Goal: Understand site structure: Understand site structure

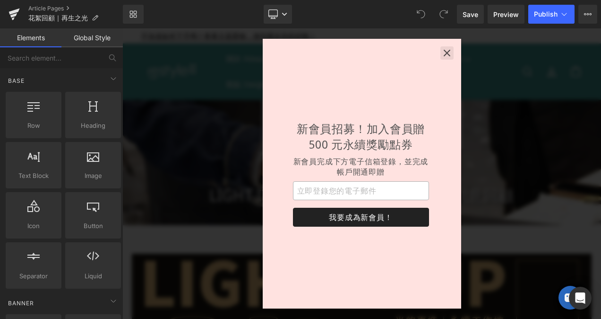
click at [448, 52] on icon "button" at bounding box center [447, 53] width 7 height 7
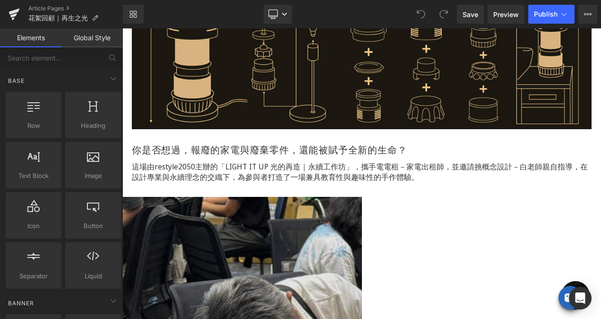
scroll to position [331, 0]
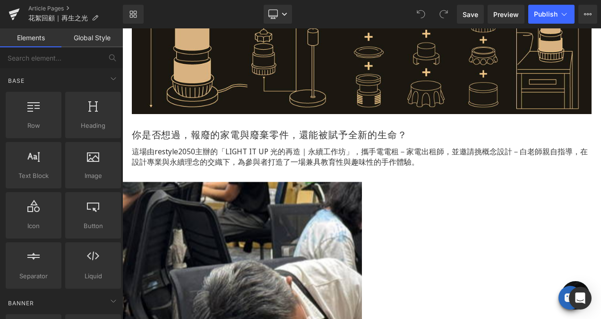
click at [286, 152] on span "這場由restyle2050主辦的「LIGHT IT UP 光的再造｜永續工作坊」，攜手電電租－家電出租師，並邀請挑概念設計－白老師親自指導，在設計專業與永續…" at bounding box center [360, 156] width 456 height 21
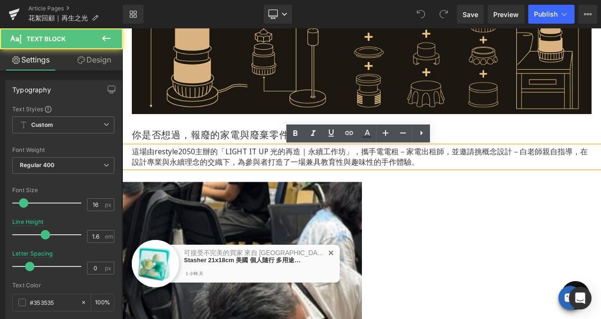
click at [257, 151] on span "這場由restyle2050主辦的「LIGHT IT UP 光的再造｜永續工作坊」，攜手電電租－家電出租師，並邀請挑概念設計－白老師親自指導，在設計專業與永續…" at bounding box center [360, 156] width 456 height 21
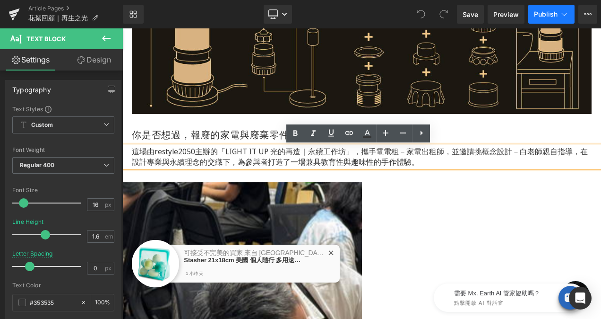
click at [567, 16] on icon at bounding box center [564, 13] width 9 height 9
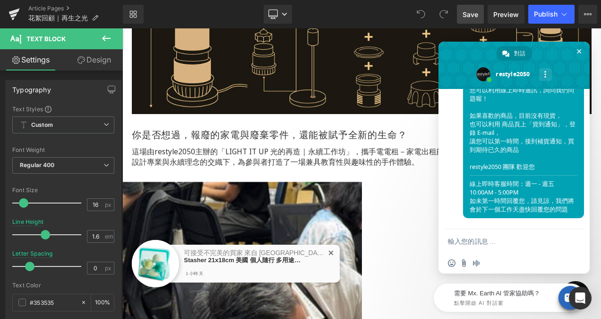
scroll to position [68, 0]
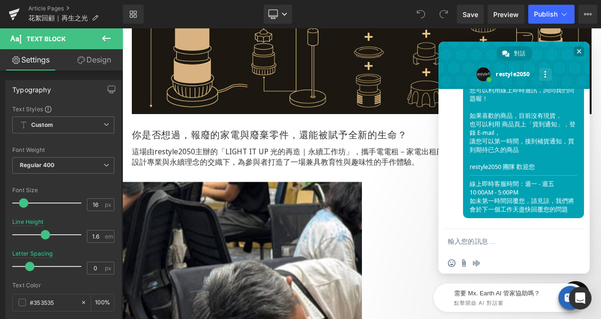
click at [577, 51] on span "關閉聊天" at bounding box center [579, 51] width 5 height 5
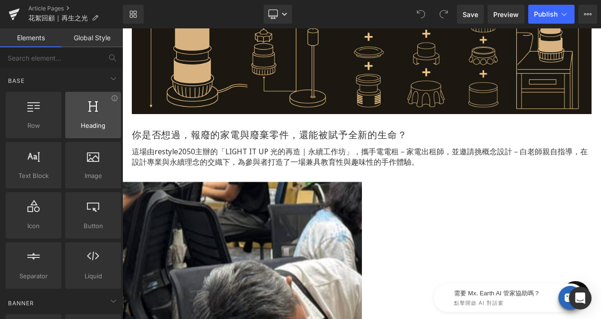
click at [94, 134] on div "Heading headings, titles, h1,h2,h3,h4,h5,h6" at bounding box center [93, 115] width 56 height 46
click at [201, 161] on span "這場由restyle2050主辦的「LIGHT IT UP 光的再造｜永續工作坊」，攜手電電租－家電出租師，並邀請挑概念設計－白老師親自指導，在設計專業與永續…" at bounding box center [360, 156] width 456 height 21
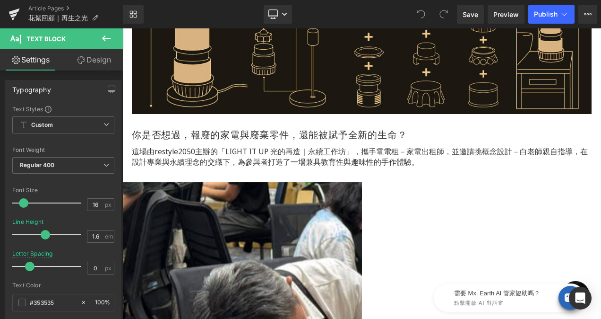
click at [105, 37] on icon at bounding box center [106, 38] width 11 height 11
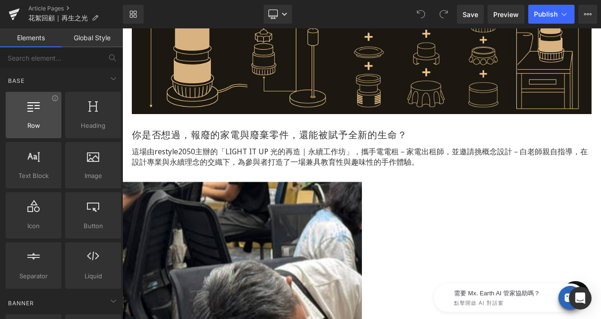
click at [33, 131] on div "Row rows, columns, layouts, div" at bounding box center [34, 115] width 56 height 46
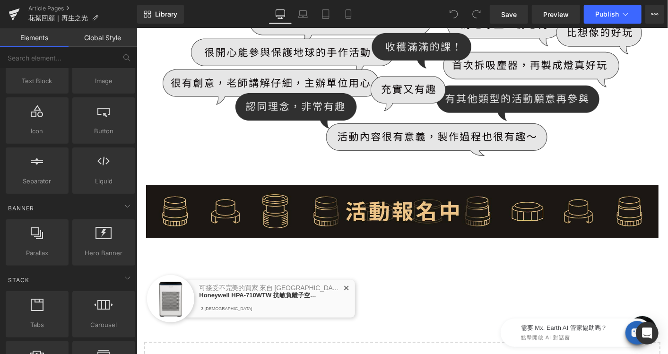
scroll to position [1507, 0]
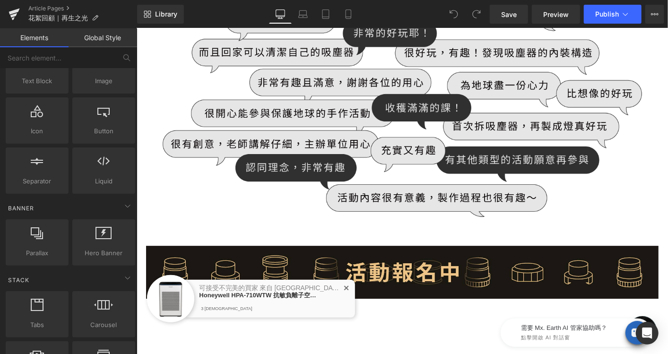
click at [427, 161] on img at bounding box center [402, 104] width 532 height 253
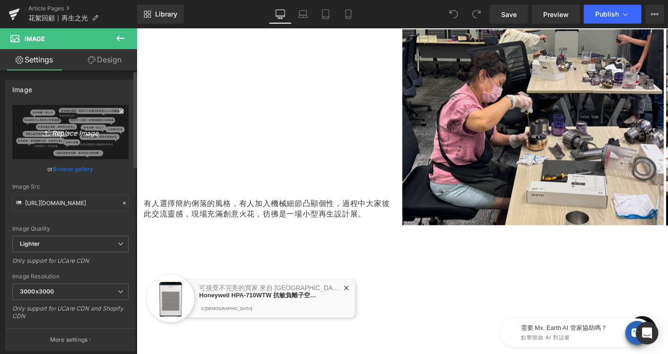
scroll to position [840, 0]
